Goal: Transaction & Acquisition: Purchase product/service

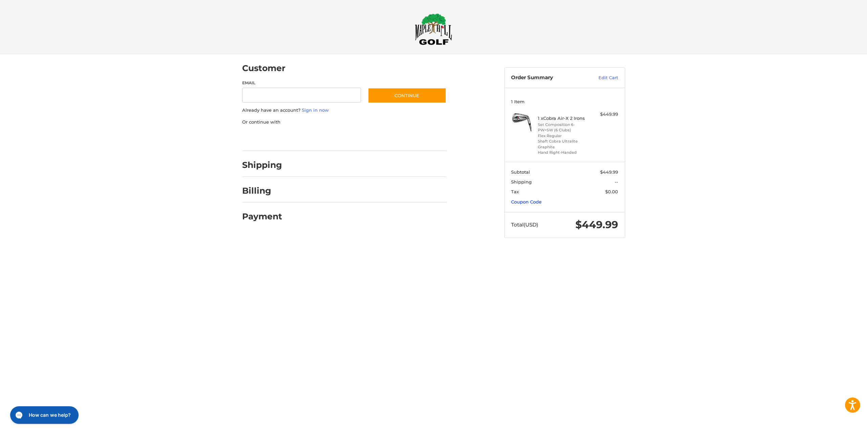
click at [537, 202] on link "Coupon Code" at bounding box center [526, 201] width 30 height 5
click at [536, 210] on input "Gift Certificate or Coupon Code" at bounding box center [545, 216] width 68 height 15
type input "******"
click at [611, 220] on button "Apply" at bounding box center [601, 216] width 36 height 15
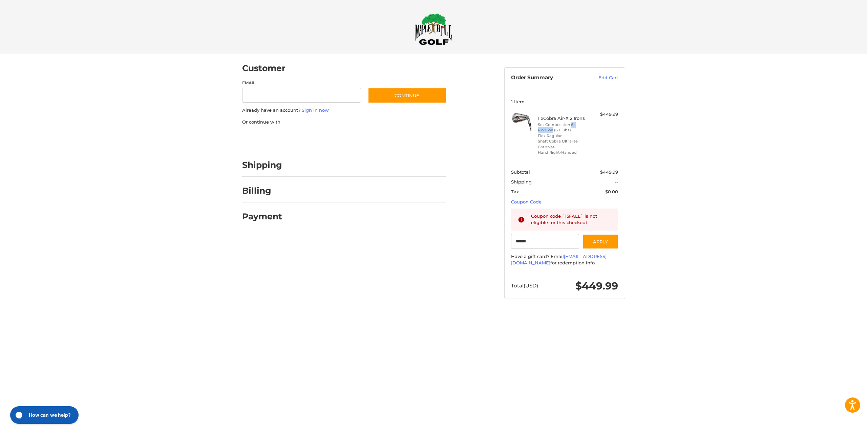
drag, startPoint x: 570, startPoint y: 126, endPoint x: 588, endPoint y: 126, distance: 18.0
click at [588, 126] on li "Set Composition 6-PW+SW (6 Clubs)" at bounding box center [564, 127] width 52 height 11
copy li "6-PW+SW"
